Goal: Task Accomplishment & Management: Manage account settings

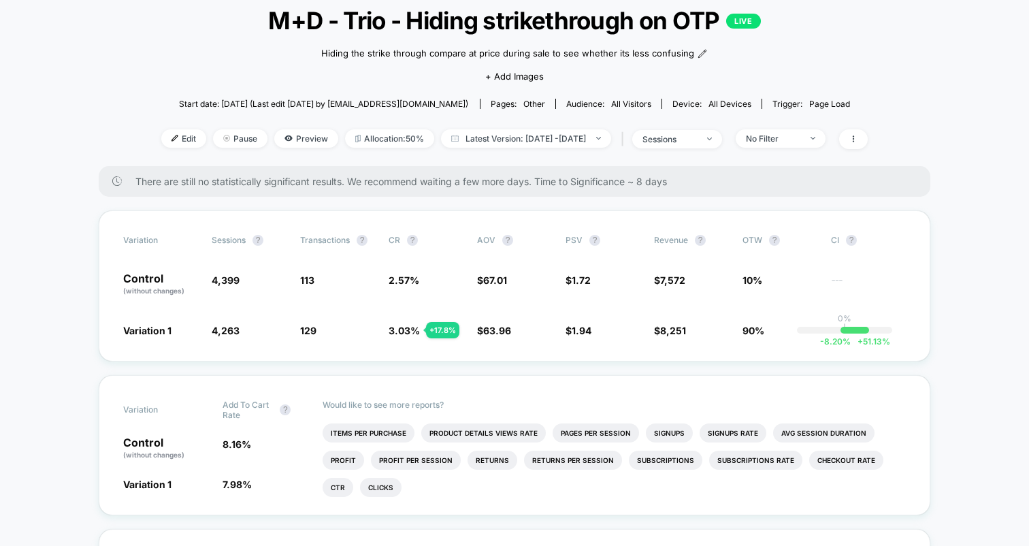
scroll to position [86, 0]
click at [676, 133] on div "sessions" at bounding box center [669, 138] width 54 height 10
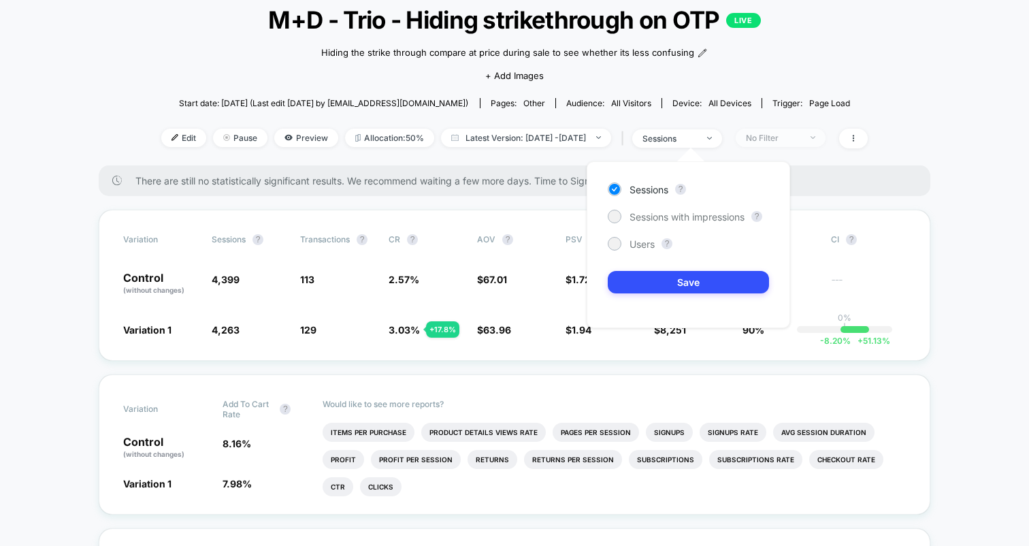
click at [784, 135] on div "No Filter" at bounding box center [773, 138] width 54 height 10
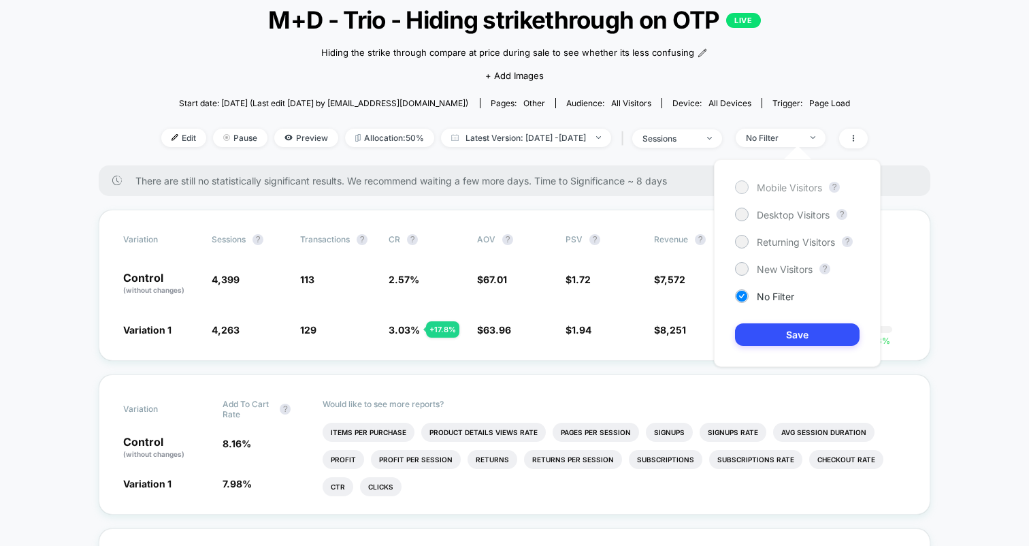
click at [761, 188] on span "Mobile Visitors" at bounding box center [789, 188] width 65 height 12
click at [791, 333] on button "Save" at bounding box center [797, 334] width 124 height 22
